Goal: Information Seeking & Learning: Learn about a topic

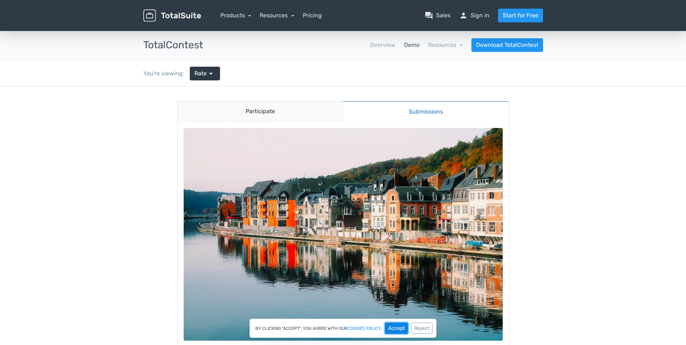
click at [392, 327] on button "Accept" at bounding box center [396, 327] width 23 height 11
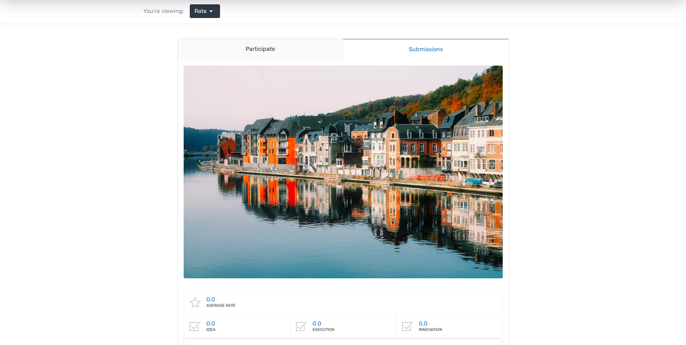
scroll to position [36, 0]
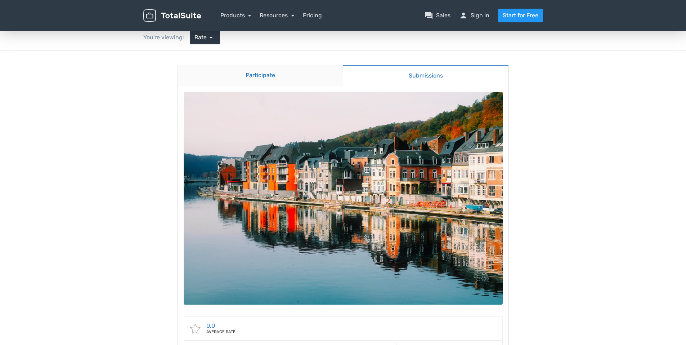
click at [264, 77] on link "Participate" at bounding box center [260, 75] width 165 height 21
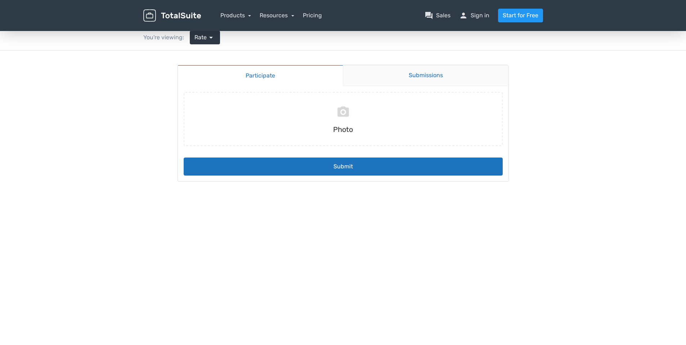
click at [414, 73] on link "Submissions" at bounding box center [426, 75] width 166 height 21
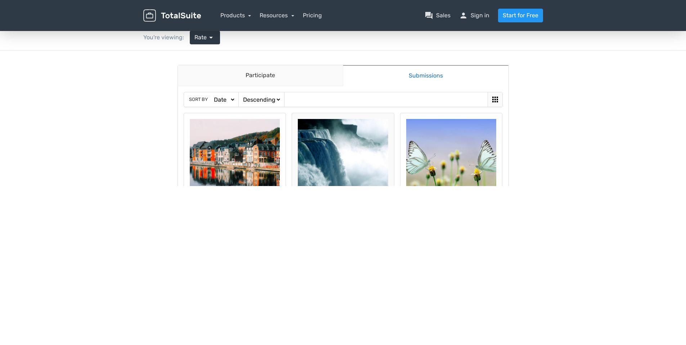
click at [335, 155] on img at bounding box center [343, 164] width 90 height 90
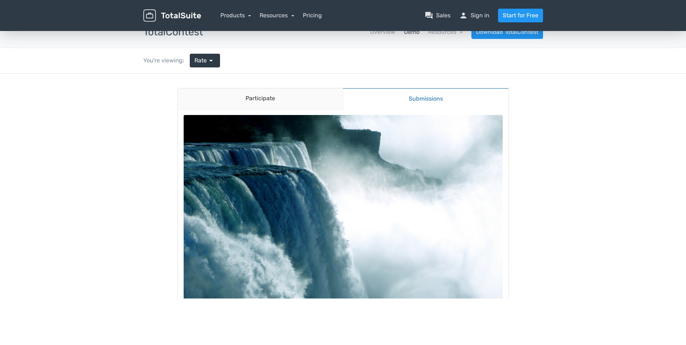
scroll to position [0, 0]
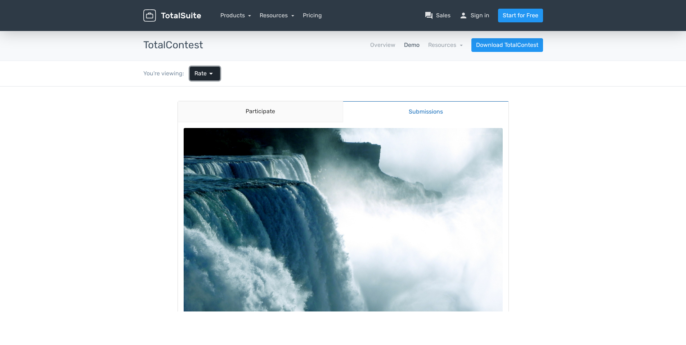
click at [203, 75] on span "Rate" at bounding box center [200, 73] width 12 height 9
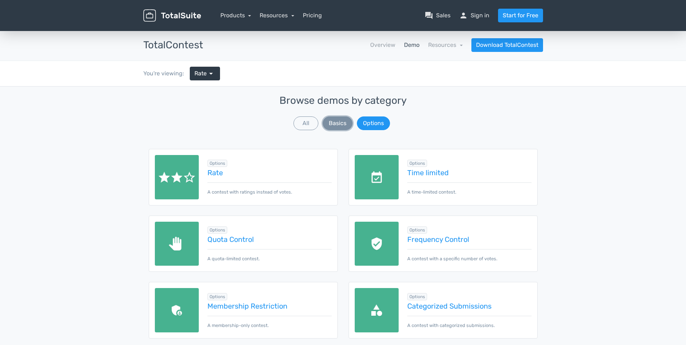
click at [337, 124] on button "Basics" at bounding box center [338, 123] width 30 height 14
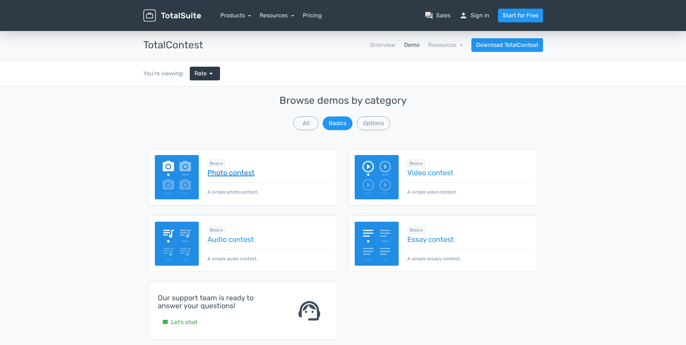
click at [224, 173] on link "Photo contest" at bounding box center [269, 173] width 124 height 8
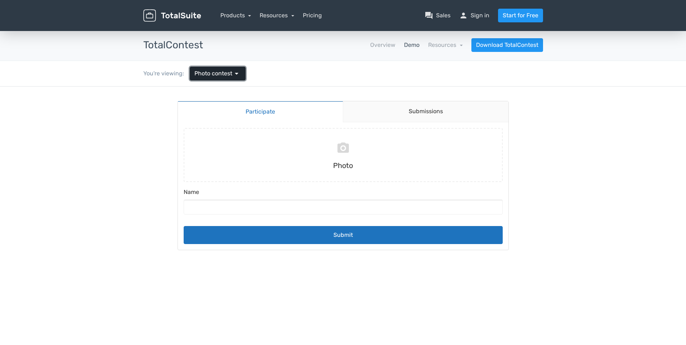
click at [204, 72] on span "Photo contest" at bounding box center [213, 73] width 38 height 9
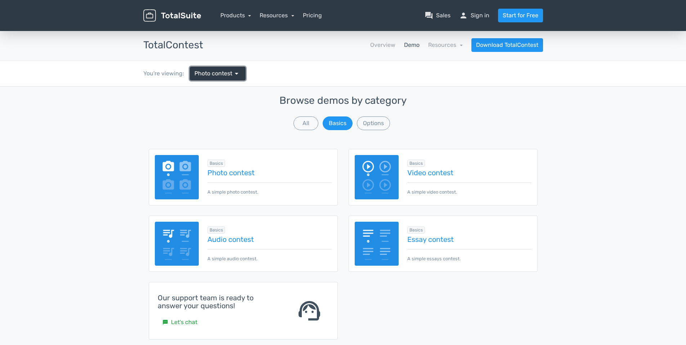
scroll to position [36, 0]
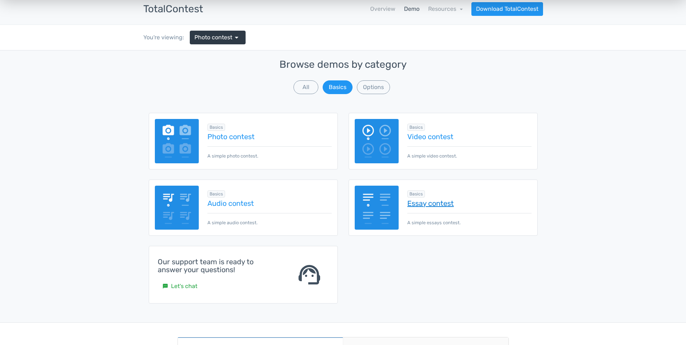
click at [424, 203] on link "Essay contest" at bounding box center [469, 203] width 124 height 8
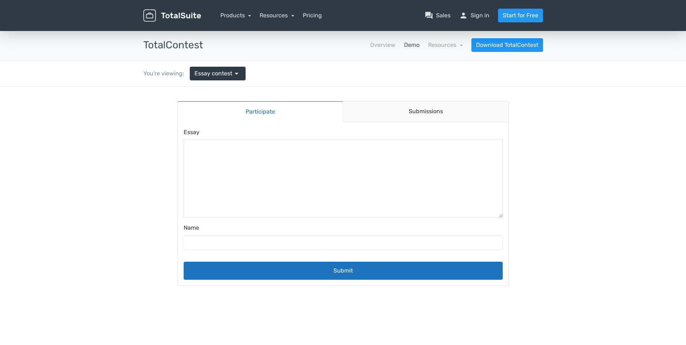
click at [236, 164] on textarea at bounding box center [343, 178] width 318 height 77
click at [399, 111] on link "Submissions" at bounding box center [426, 111] width 166 height 21
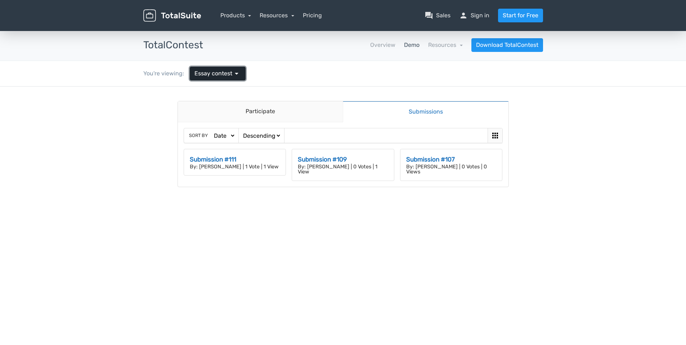
click at [206, 73] on span "Essay contest" at bounding box center [213, 73] width 38 height 9
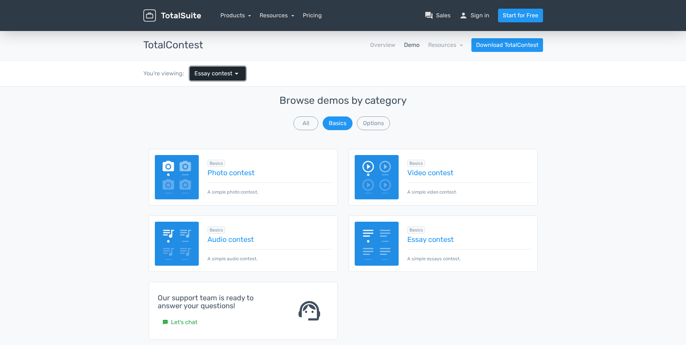
click at [218, 73] on span "Essay contest" at bounding box center [213, 73] width 38 height 9
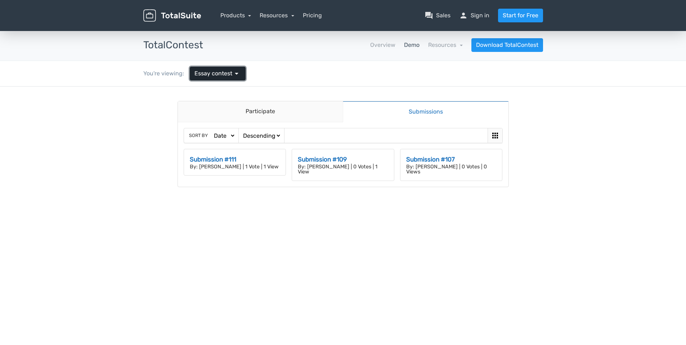
click at [218, 73] on span "Essay contest" at bounding box center [213, 73] width 38 height 9
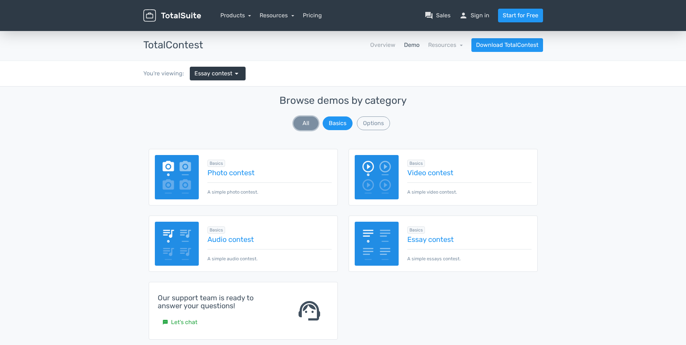
click at [302, 127] on button "All" at bounding box center [305, 123] width 25 height 14
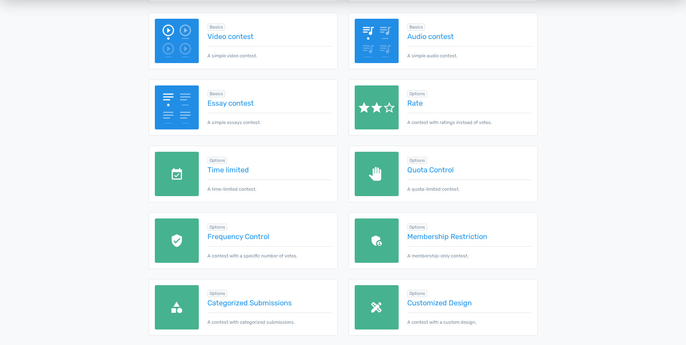
scroll to position [216, 0]
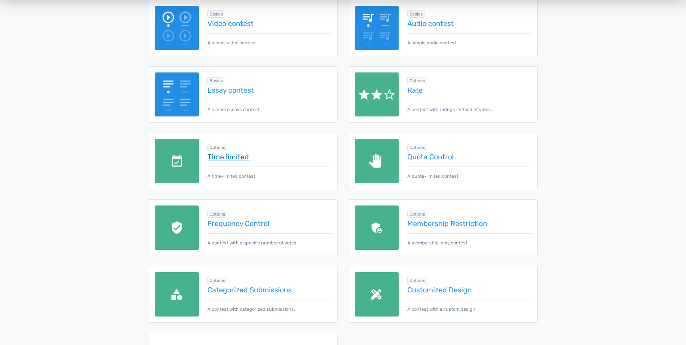
click at [224, 158] on link "Time limited" at bounding box center [269, 157] width 124 height 8
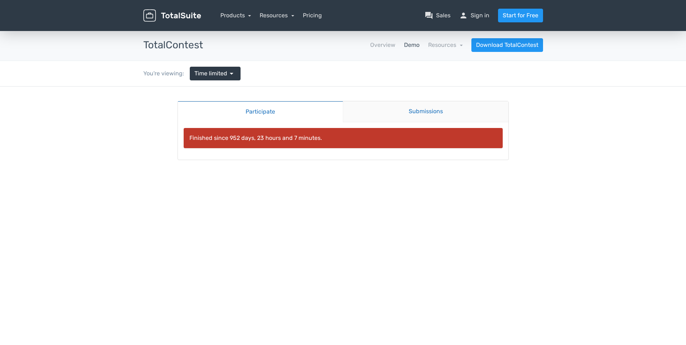
click at [390, 111] on link "Submissions" at bounding box center [426, 111] width 166 height 21
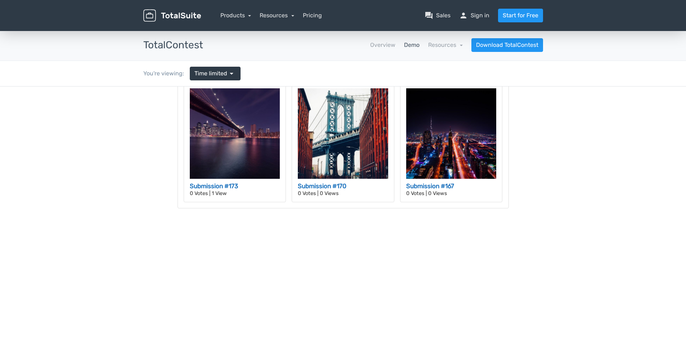
scroll to position [67, 0]
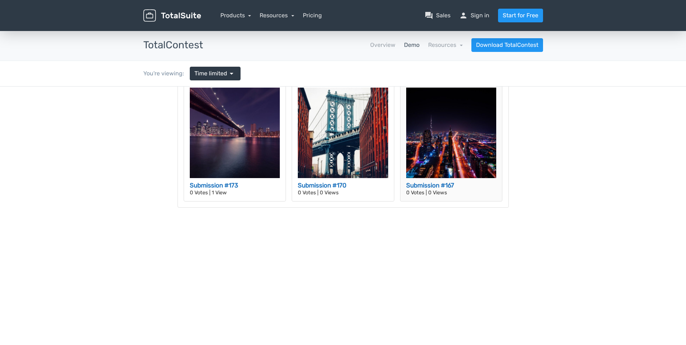
click at [430, 147] on img at bounding box center [451, 133] width 90 height 90
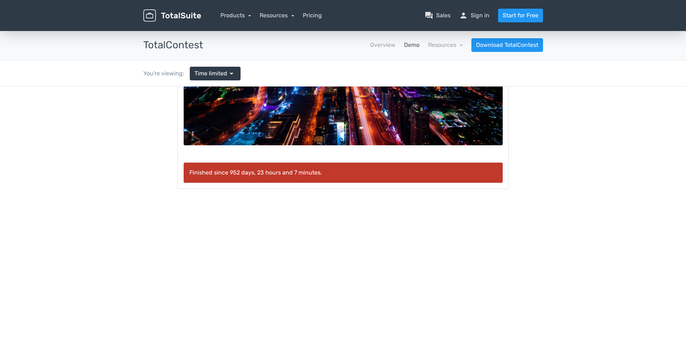
scroll to position [0, 0]
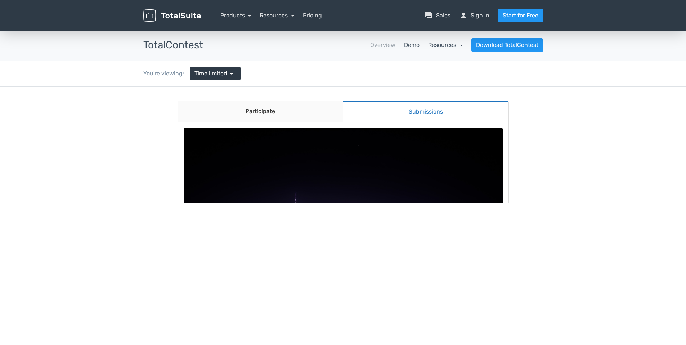
click at [434, 45] on link "Resources" at bounding box center [445, 44] width 35 height 7
click at [203, 74] on span "Time limited" at bounding box center [210, 73] width 33 height 9
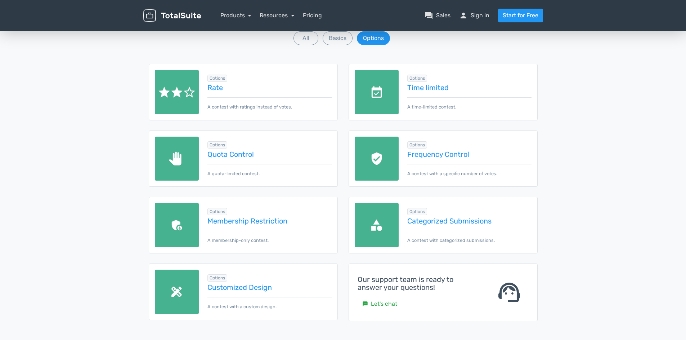
scroll to position [72, 0]
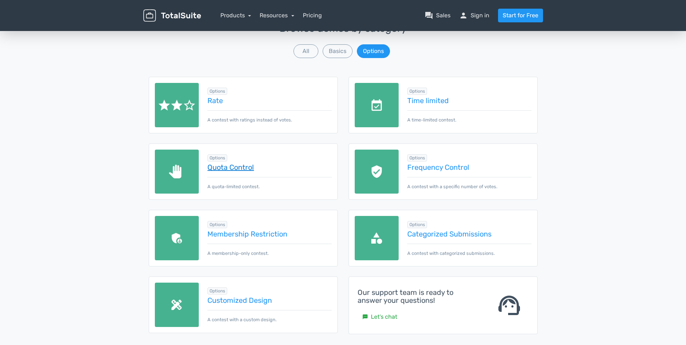
click at [227, 169] on link "Quota Control" at bounding box center [269, 167] width 124 height 8
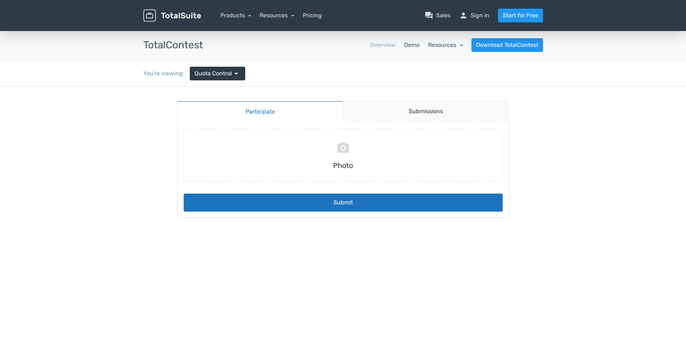
click at [432, 48] on link "Resources" at bounding box center [445, 44] width 35 height 7
click at [273, 13] on link "Resources" at bounding box center [277, 15] width 35 height 7
click at [233, 16] on link "Products" at bounding box center [235, 15] width 31 height 7
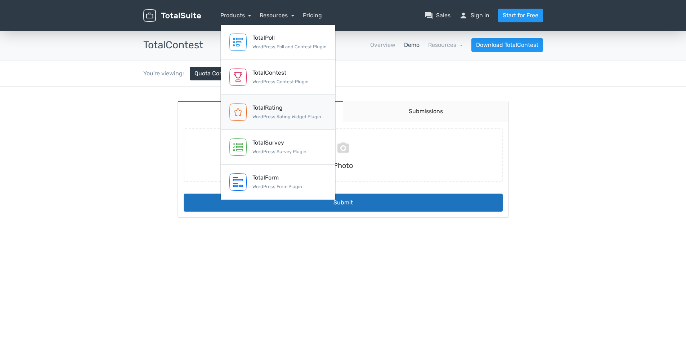
click at [268, 106] on div "TotalRating" at bounding box center [286, 107] width 69 height 9
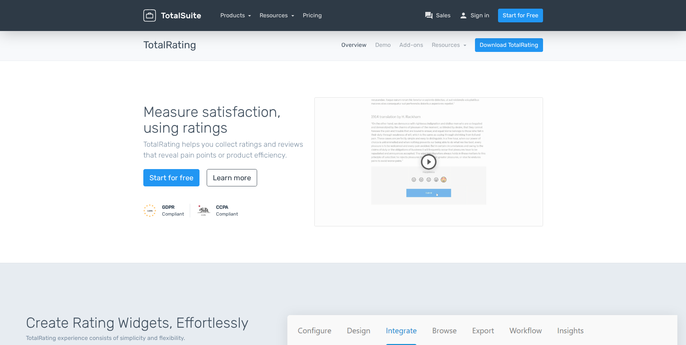
click at [423, 162] on video at bounding box center [428, 161] width 229 height 129
click at [232, 15] on link "Products" at bounding box center [235, 15] width 31 height 7
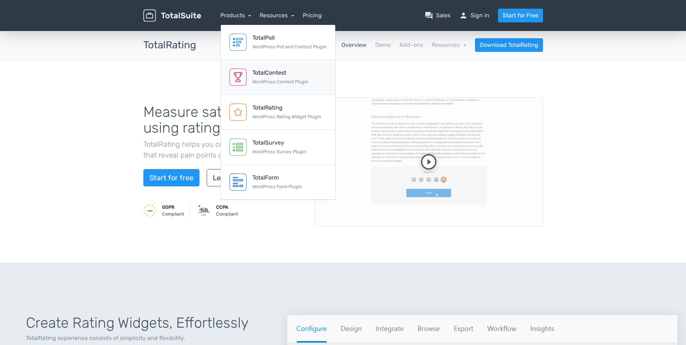
click at [272, 78] on div "TotalContest WordPress Contest Plugin" at bounding box center [280, 76] width 56 height 17
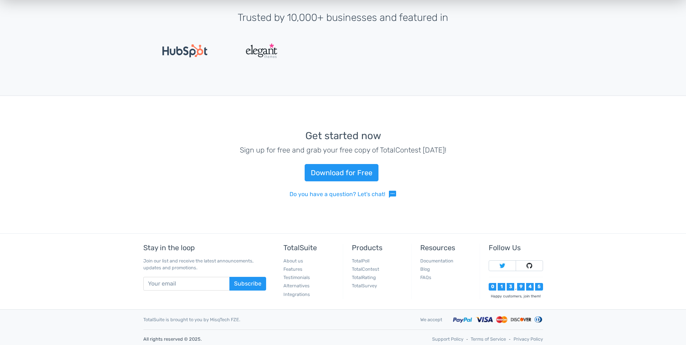
scroll to position [1601, 0]
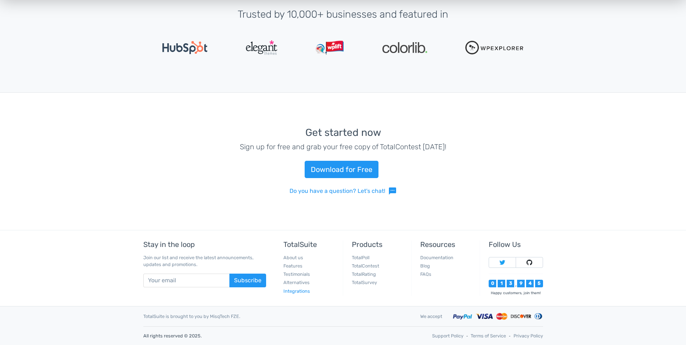
click at [295, 292] on link "Integrations" at bounding box center [296, 290] width 27 height 5
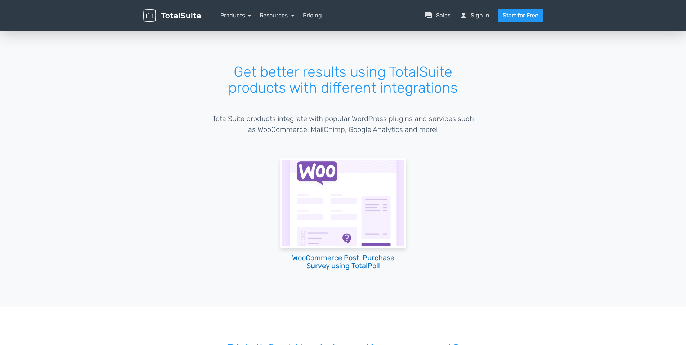
click at [341, 260] on h2 "WooCommerce Post-Purchase Survey using TotalPoll" at bounding box center [343, 262] width 126 height 16
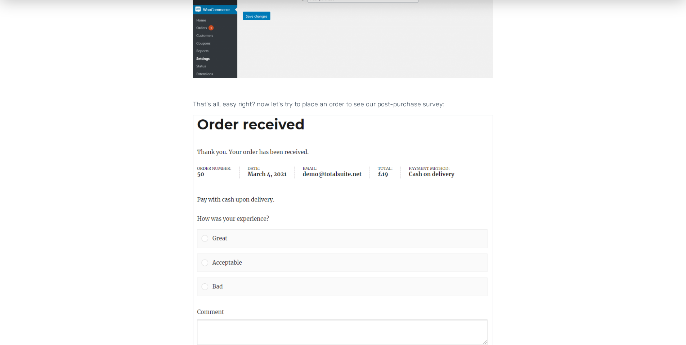
scroll to position [1909, 0]
